Goal: Find specific page/section: Find specific page/section

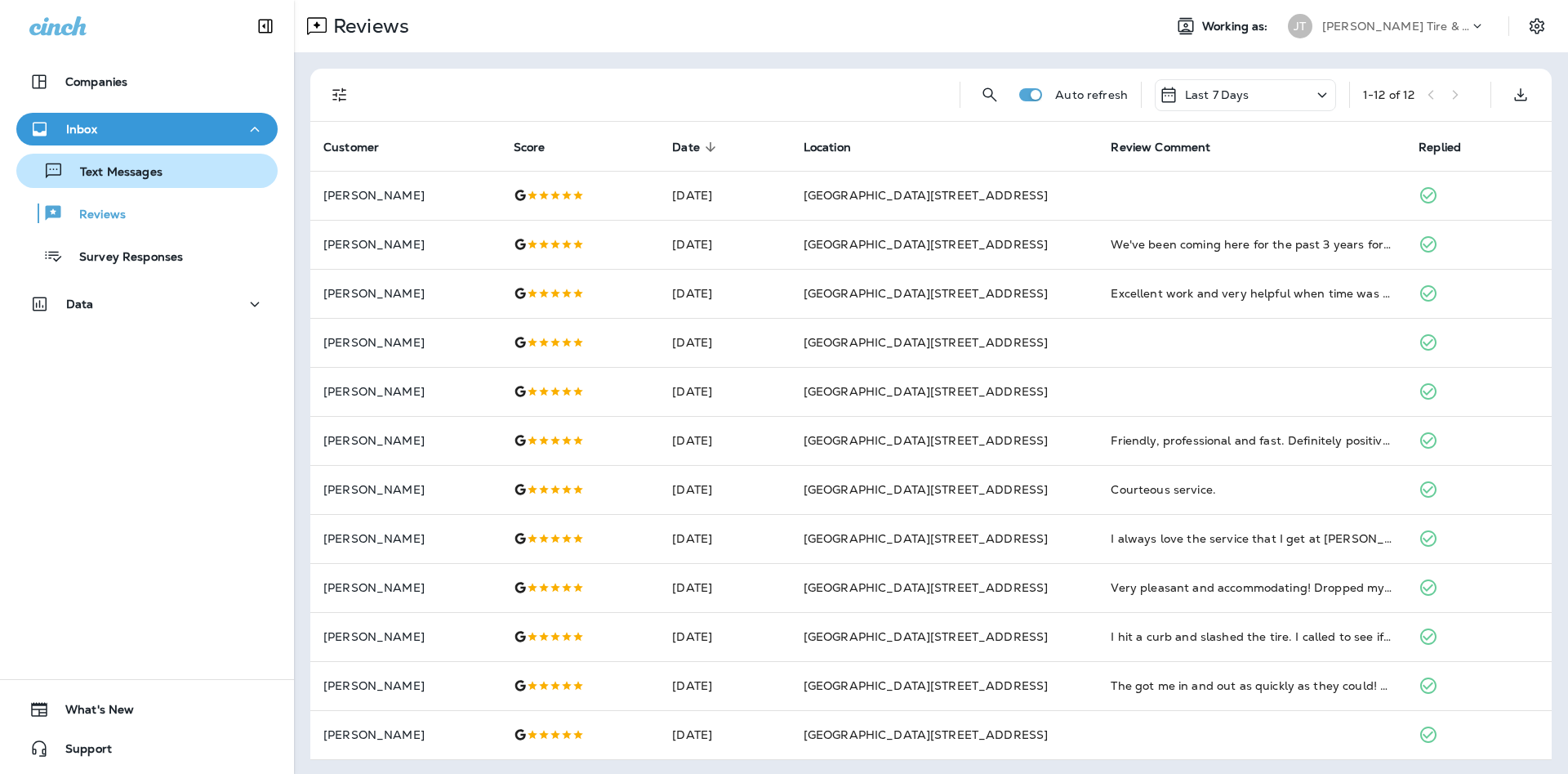
click at [219, 177] on div "Text Messages" at bounding box center [146, 171] width 248 height 24
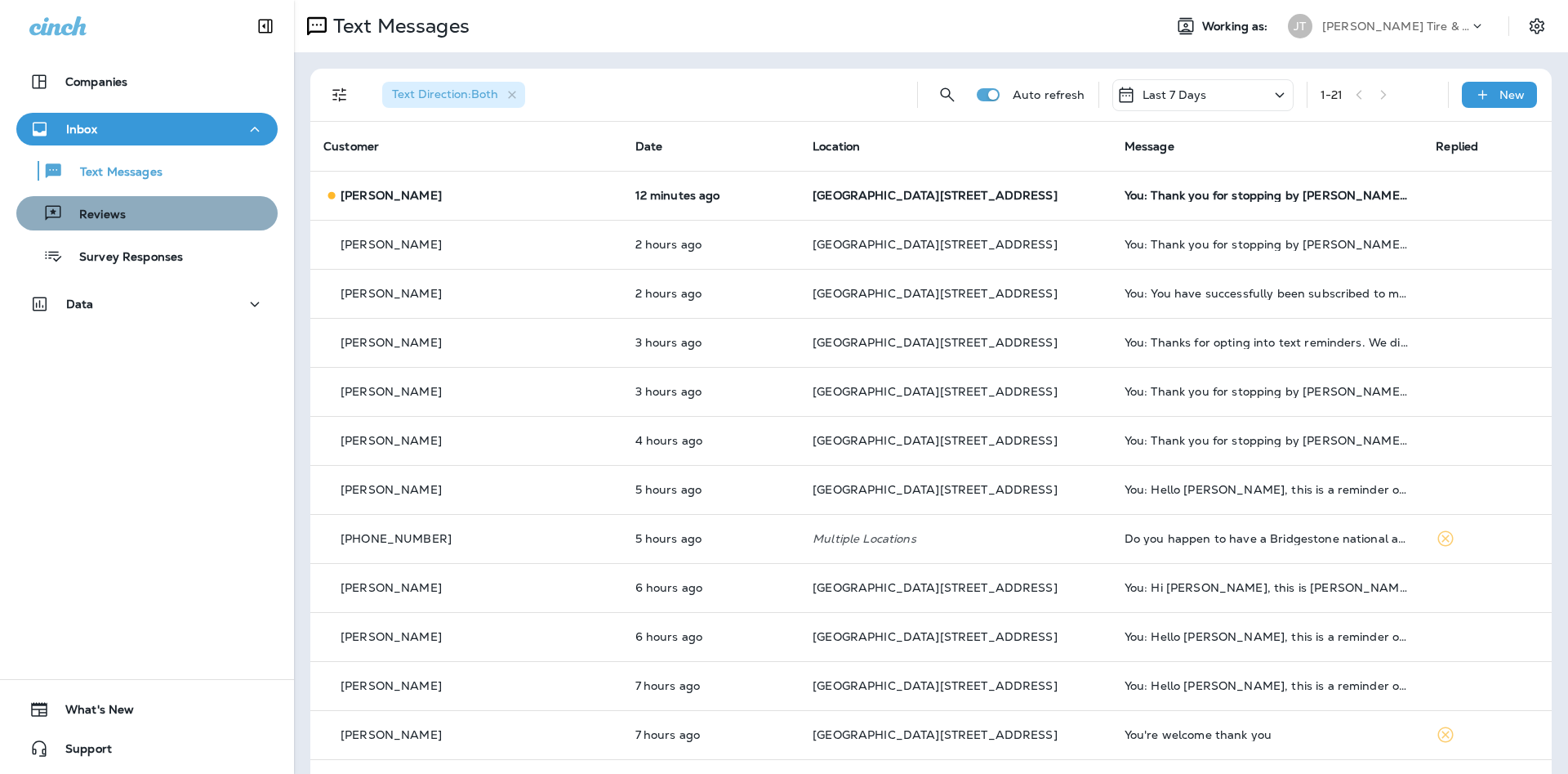
click at [227, 217] on div "Reviews" at bounding box center [146, 213] width 248 height 24
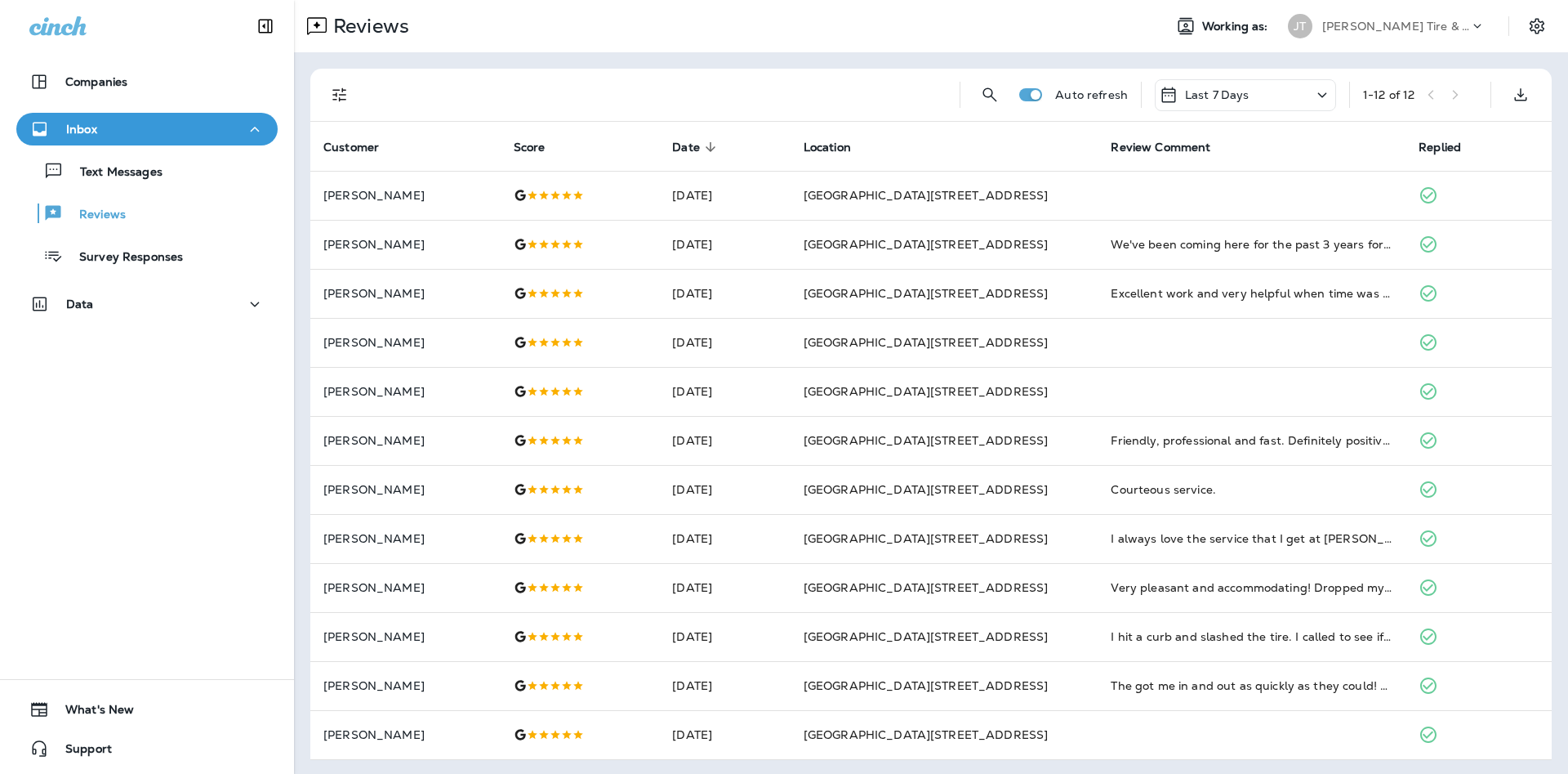
click at [153, 188] on div "Text Messages Reviews Survey Responses" at bounding box center [147, 209] width 262 height 127
click at [155, 180] on p "Text Messages" at bounding box center [113, 173] width 98 height 15
